Goal: Information Seeking & Learning: Learn about a topic

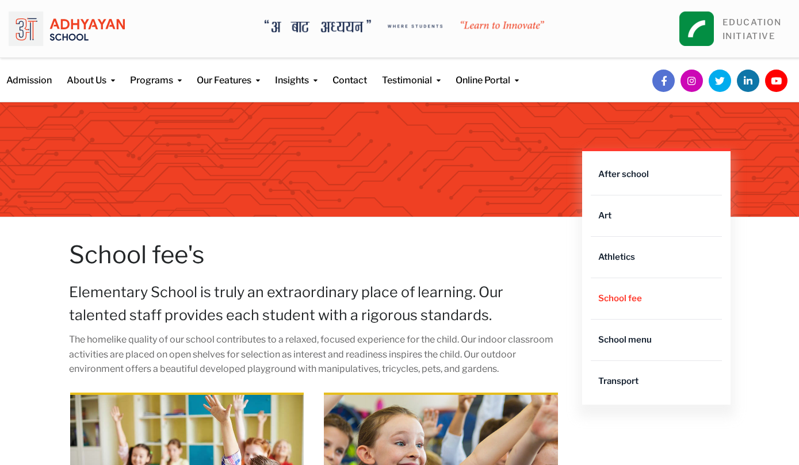
click at [518, 250] on h1 "School fee's" at bounding box center [314, 254] width 491 height 29
click at [679, 301] on link "School fee" at bounding box center [656, 298] width 131 height 41
click at [675, 298] on link "School fee" at bounding box center [656, 298] width 131 height 41
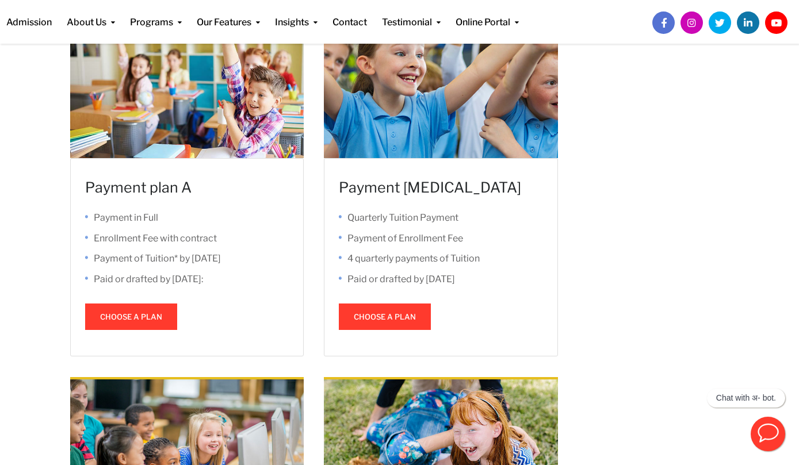
scroll to position [361, 0]
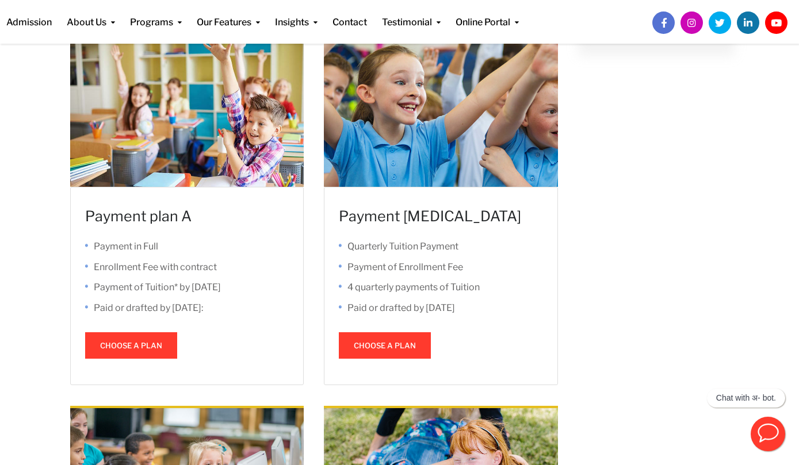
click at [144, 347] on button "Choose a plan" at bounding box center [131, 345] width 92 height 26
click at [154, 344] on button "Choose a plan" at bounding box center [131, 345] width 92 height 26
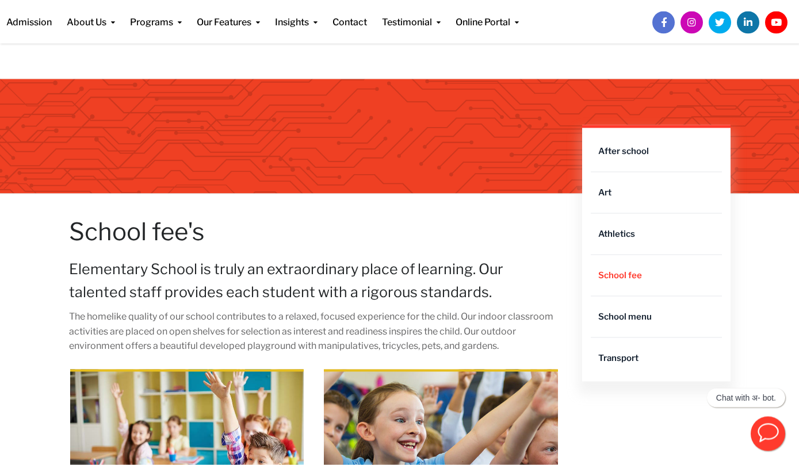
scroll to position [0, 0]
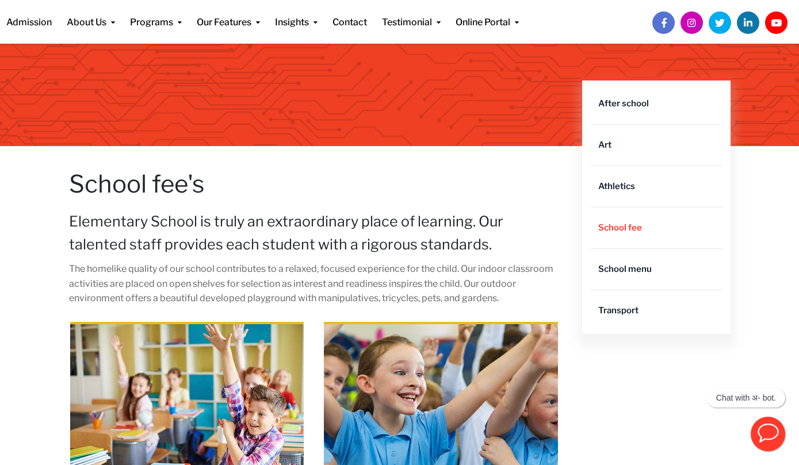
scroll to position [57, 0]
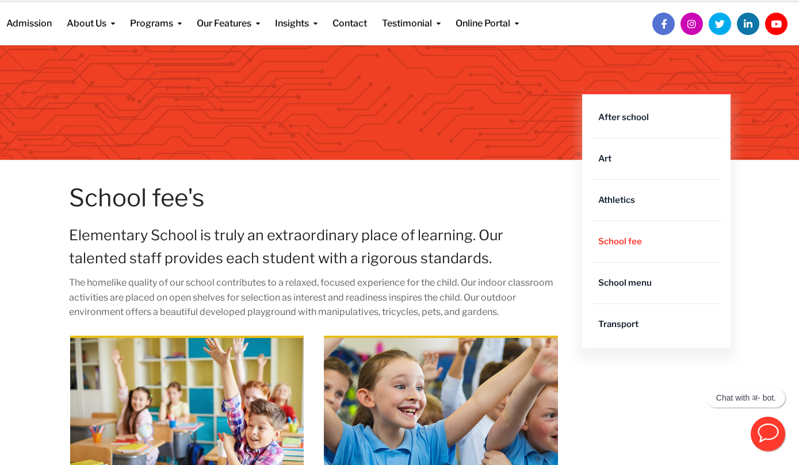
click at [648, 244] on link "School fee" at bounding box center [656, 241] width 131 height 41
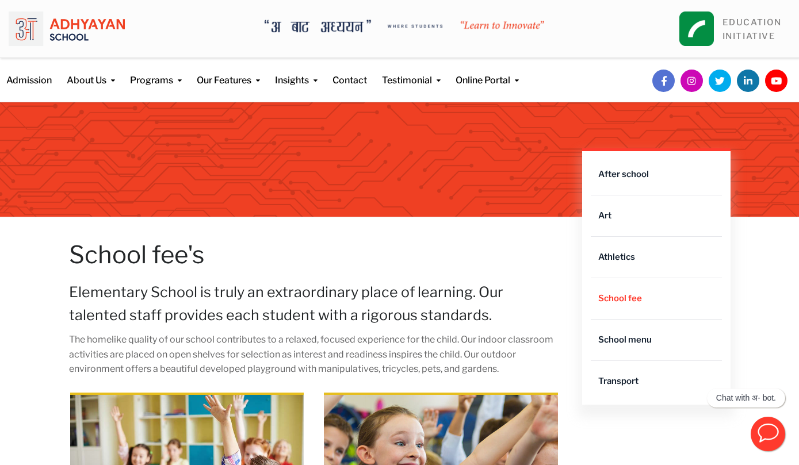
click at [20, 86] on link "Admission" at bounding box center [28, 72] width 45 height 29
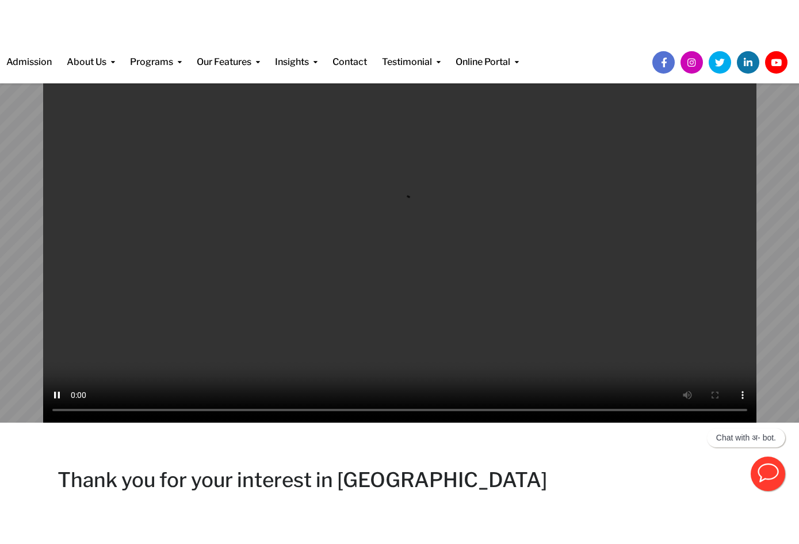
scroll to position [141, 0]
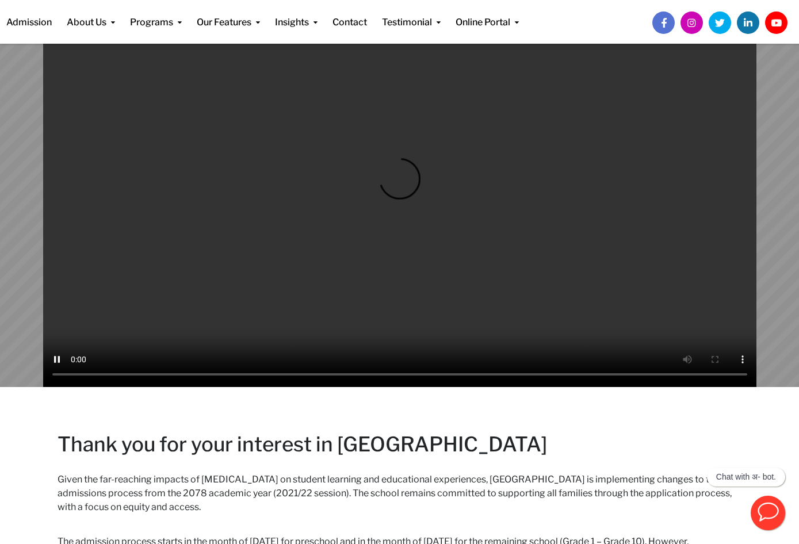
click at [425, 248] on video at bounding box center [399, 185] width 713 height 403
click at [444, 185] on video at bounding box center [399, 185] width 713 height 403
click at [447, 191] on video at bounding box center [399, 185] width 713 height 403
click at [540, 235] on video at bounding box center [399, 185] width 713 height 403
click at [473, 206] on video at bounding box center [399, 185] width 713 height 403
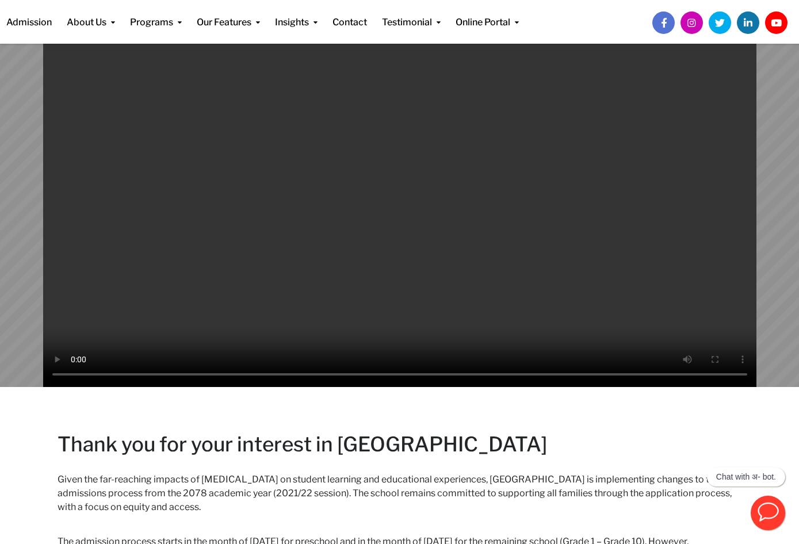
click at [449, 185] on video at bounding box center [399, 185] width 713 height 403
click at [503, 198] on video at bounding box center [399, 185] width 713 height 403
click at [428, 263] on video at bounding box center [399, 185] width 713 height 403
click at [443, 187] on video at bounding box center [399, 185] width 713 height 403
click at [448, 186] on video at bounding box center [399, 185] width 713 height 403
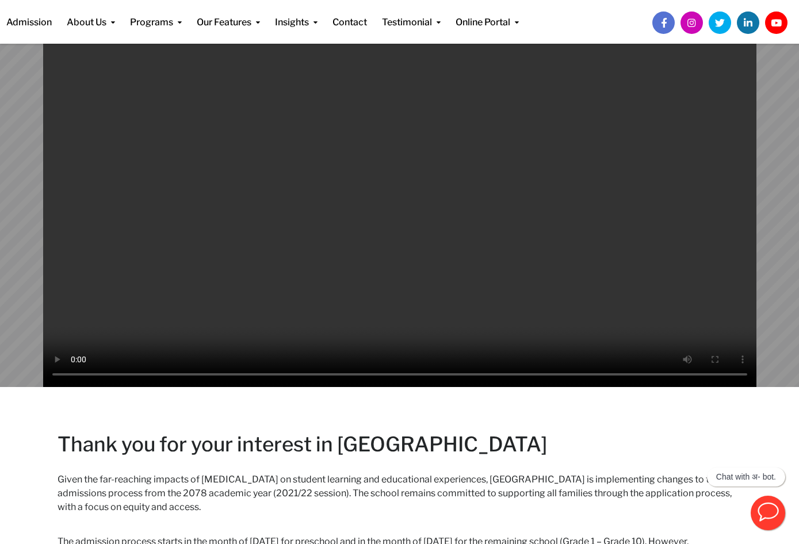
click at [444, 189] on video at bounding box center [399, 185] width 713 height 403
click at [451, 187] on video at bounding box center [399, 185] width 713 height 403
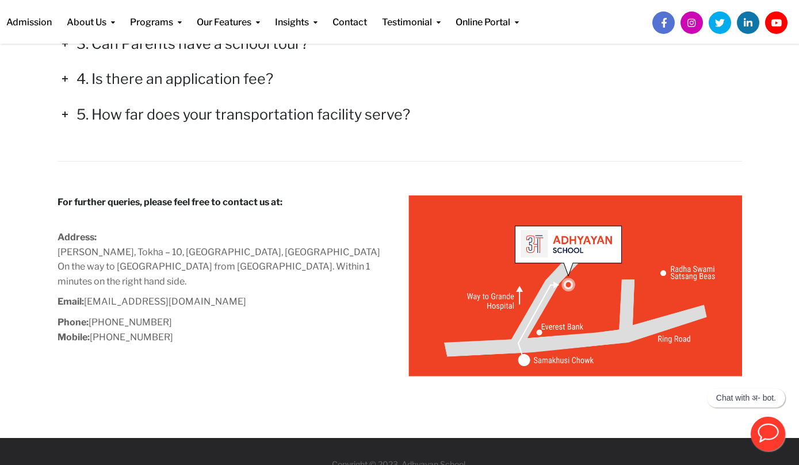
scroll to position [1848, 0]
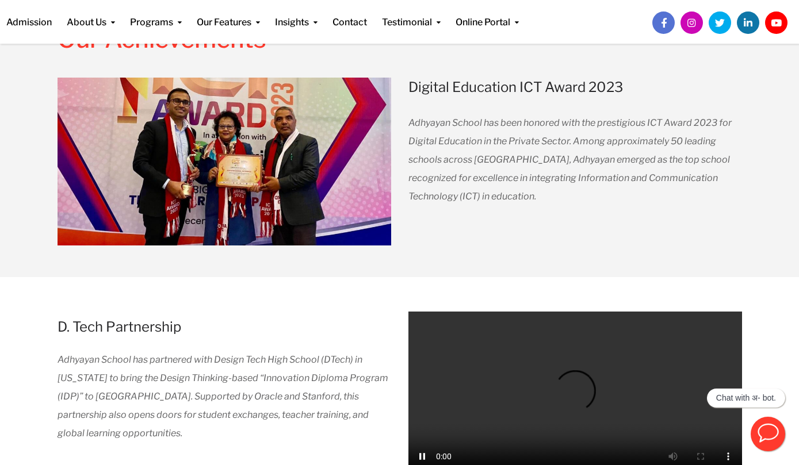
scroll to position [1186, 0]
